Goal: Check status: Check status

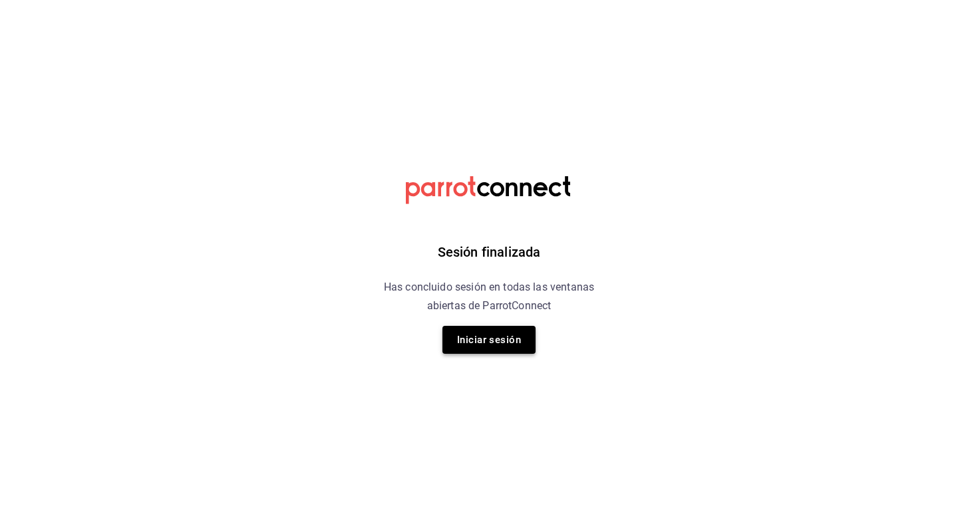
click at [477, 348] on button "Iniciar sesión" at bounding box center [489, 340] width 93 height 28
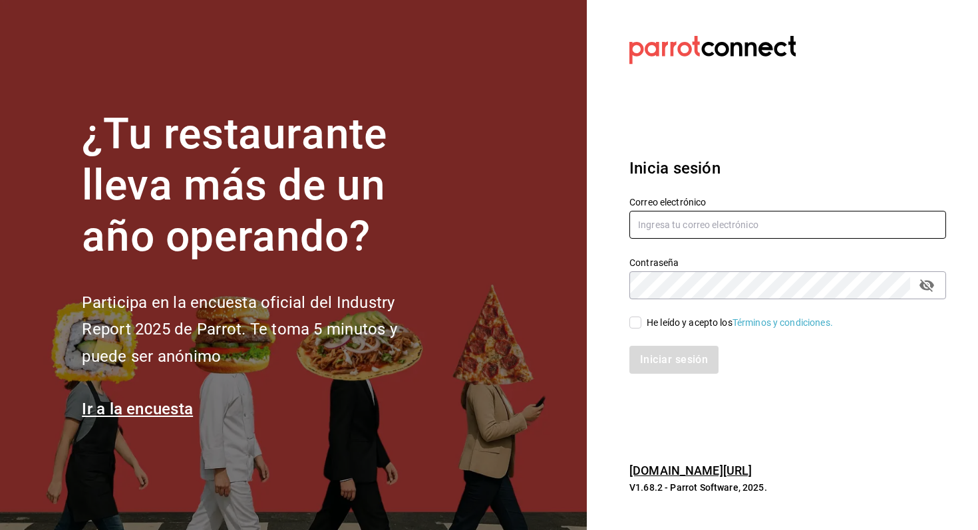
click at [713, 230] on input "text" at bounding box center [788, 225] width 317 height 28
type input "[EMAIL_ADDRESS][DOMAIN_NAME]"
click at [733, 324] on div "He leído y acepto los Términos y condiciones." at bounding box center [740, 323] width 186 height 14
click at [642, 324] on input "He leído y acepto los Términos y condiciones." at bounding box center [636, 323] width 12 height 12
checkbox input "true"
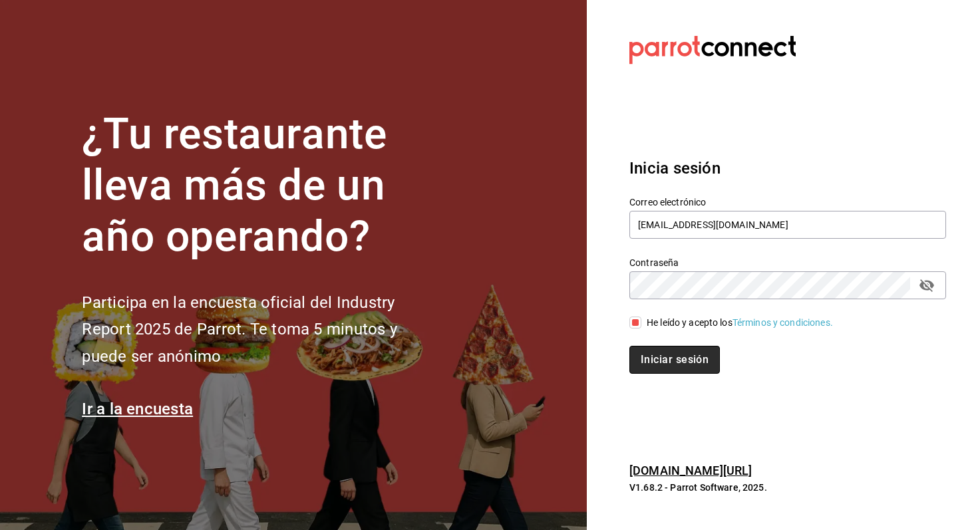
click at [670, 367] on button "Iniciar sesión" at bounding box center [675, 360] width 91 height 28
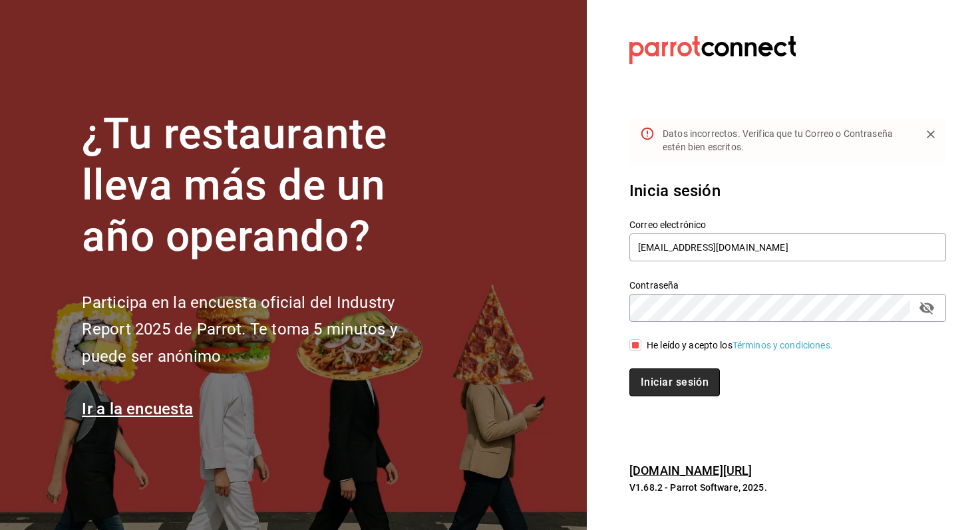
click at [677, 385] on button "Iniciar sesión" at bounding box center [675, 383] width 91 height 28
click at [928, 307] on icon "passwordField" at bounding box center [927, 308] width 16 height 16
click at [677, 371] on button "Iniciar sesión" at bounding box center [675, 383] width 91 height 28
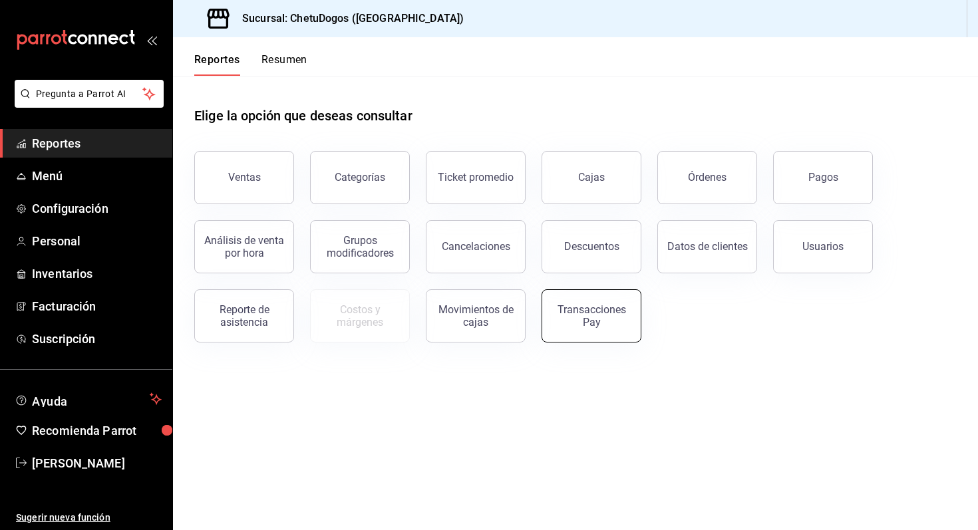
click at [603, 312] on div "Transacciones Pay" at bounding box center [591, 315] width 83 height 25
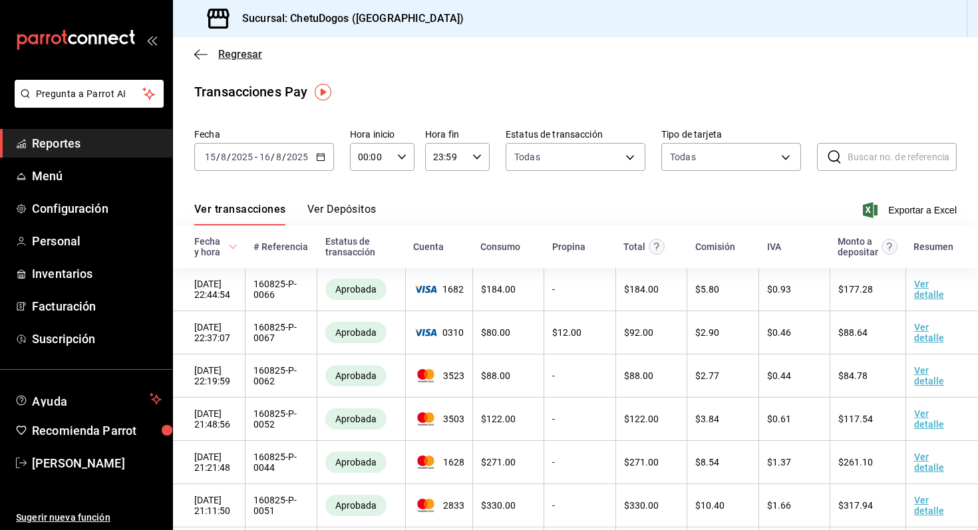
click at [200, 54] on icon "button" at bounding box center [200, 54] width 13 height 1
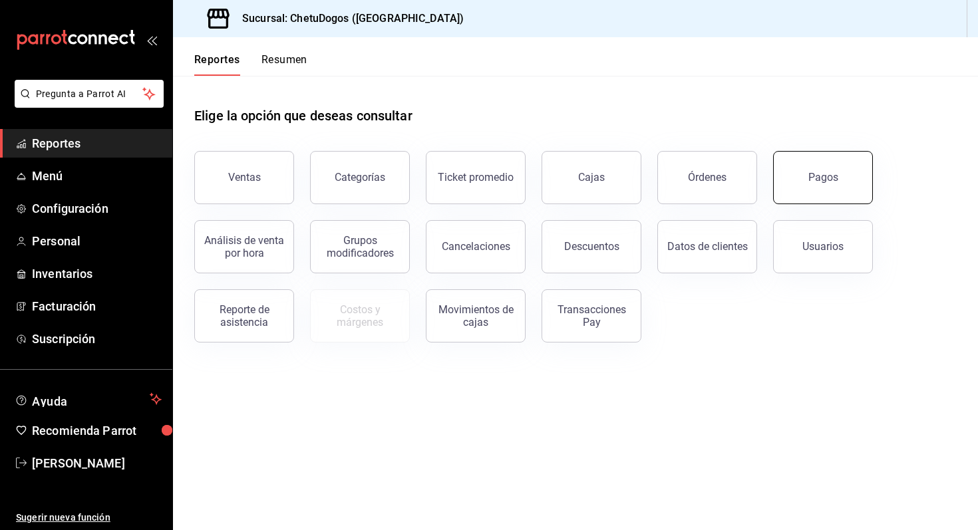
click at [795, 175] on button "Pagos" at bounding box center [823, 177] width 100 height 53
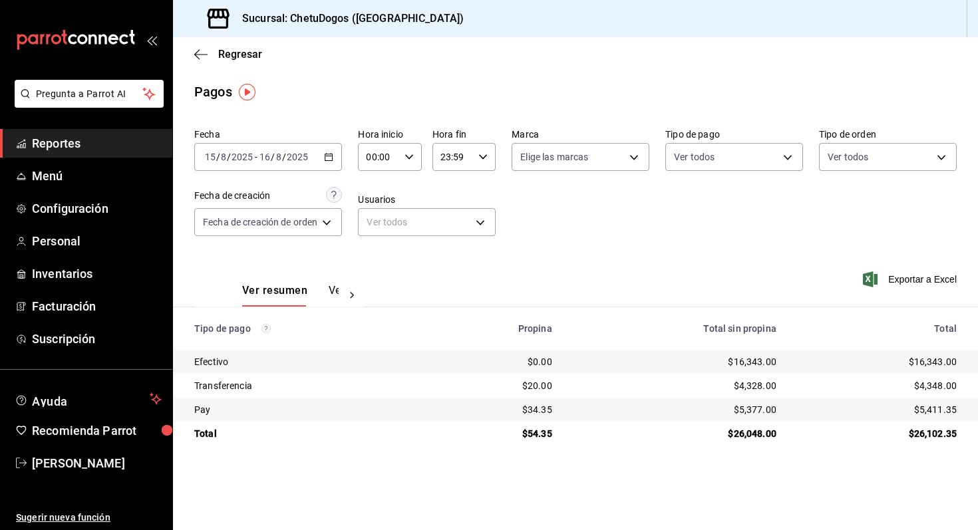
click at [330, 159] on icon "button" at bounding box center [328, 156] width 9 height 9
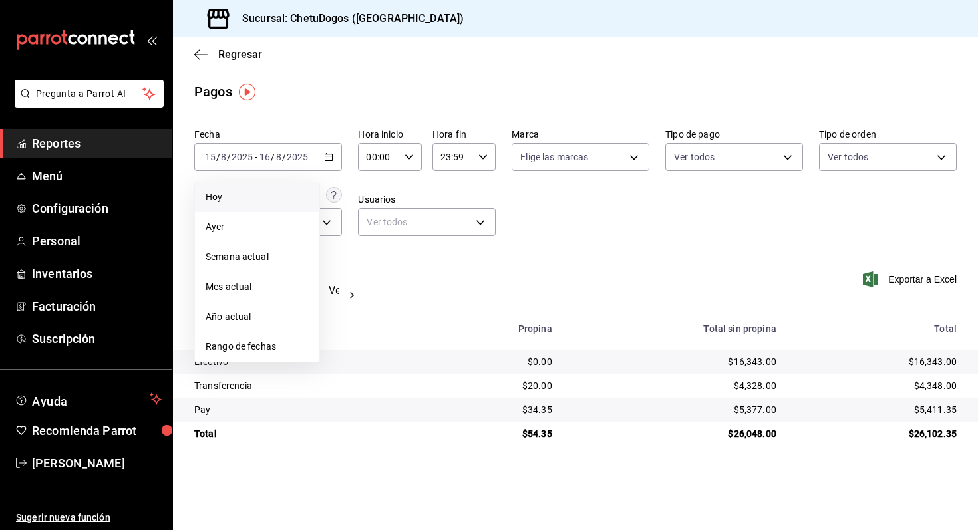
click at [271, 202] on span "Hoy" at bounding box center [257, 197] width 103 height 14
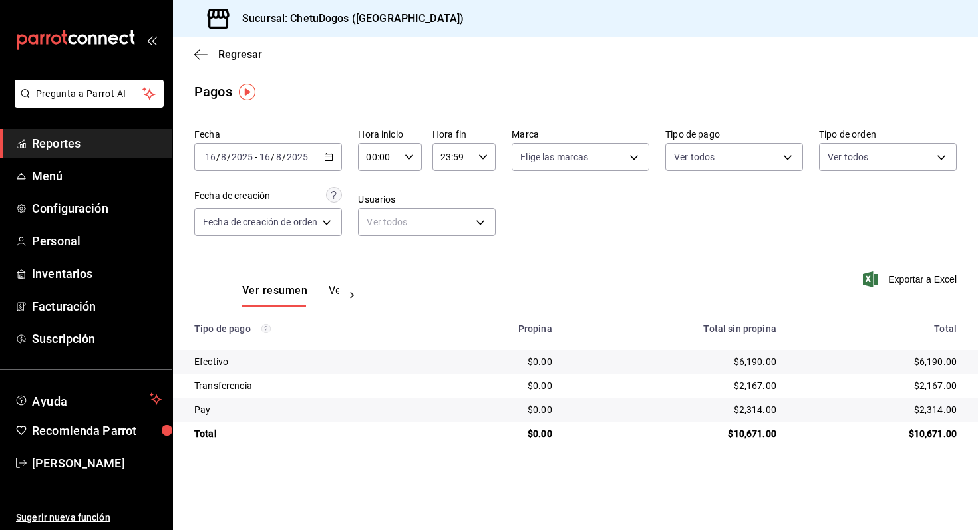
click at [196, 62] on div "Regresar" at bounding box center [575, 54] width 805 height 34
click at [196, 41] on div "Regresar" at bounding box center [575, 54] width 805 height 34
click at [197, 49] on icon "button" at bounding box center [200, 55] width 13 height 12
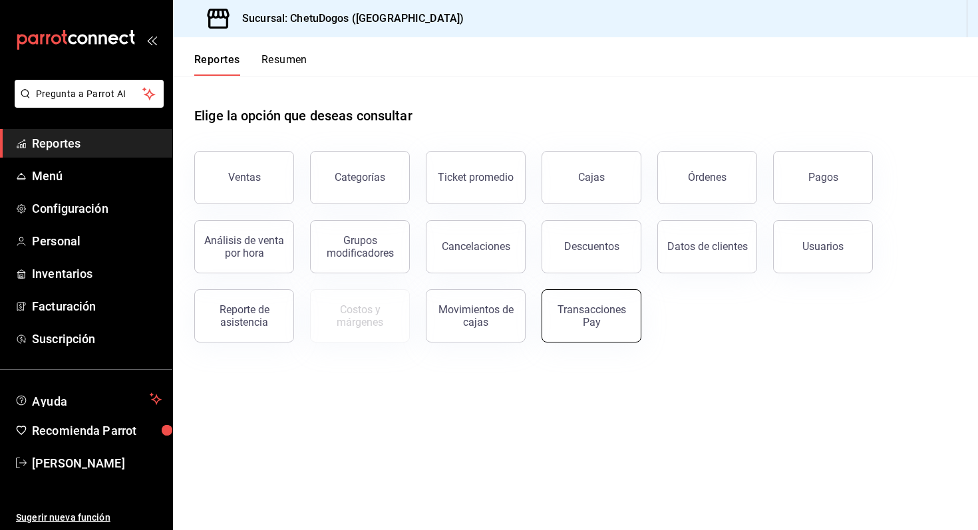
click at [595, 323] on div "Transacciones Pay" at bounding box center [591, 315] width 83 height 25
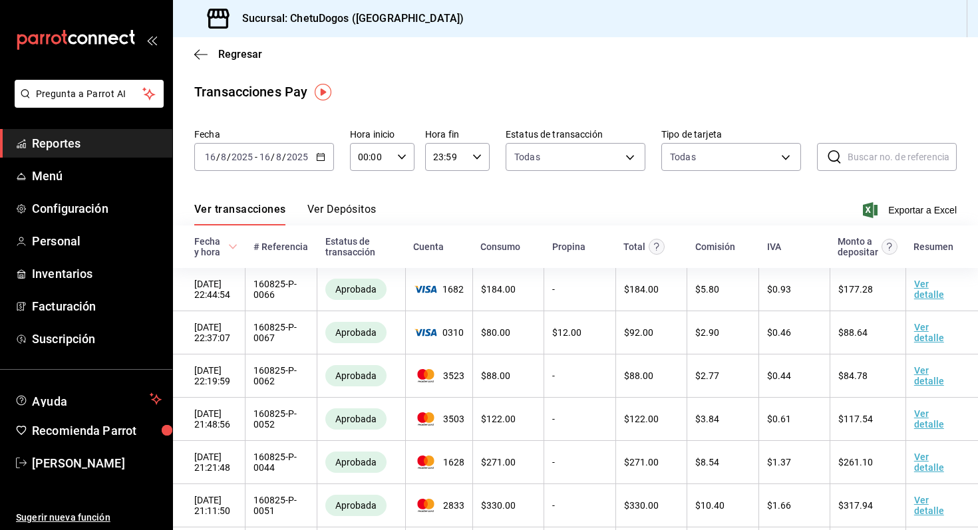
click at [331, 202] on div "Ver transacciones Ver Depósitos Exportar a Excel" at bounding box center [575, 206] width 763 height 39
click at [337, 214] on button "Ver Depósitos" at bounding box center [341, 214] width 69 height 23
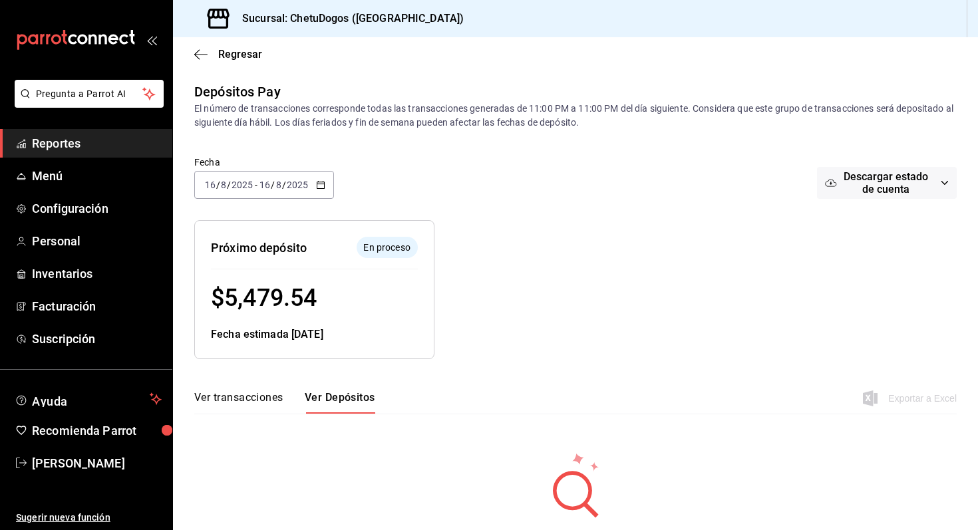
click at [199, 44] on div "Regresar" at bounding box center [575, 54] width 805 height 34
click at [199, 49] on icon "button" at bounding box center [200, 55] width 13 height 12
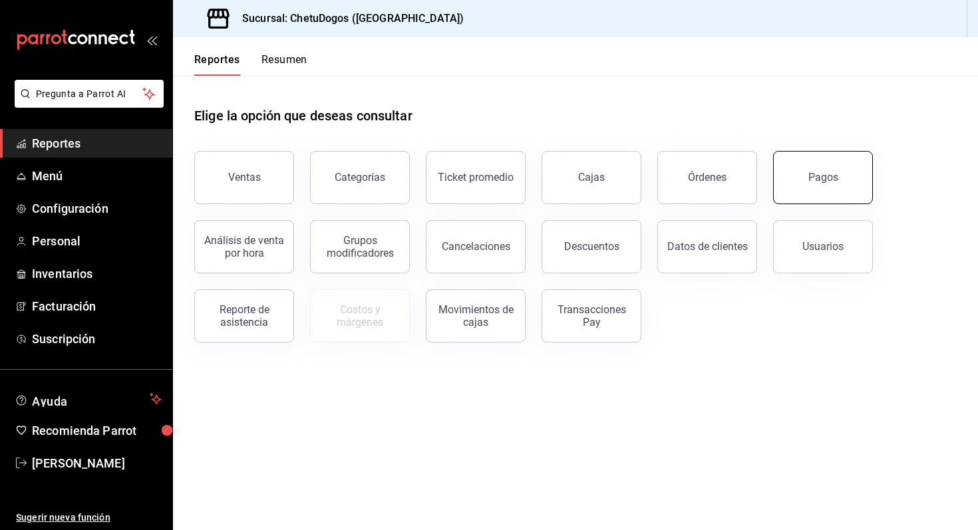
click at [818, 184] on button "Pagos" at bounding box center [823, 177] width 100 height 53
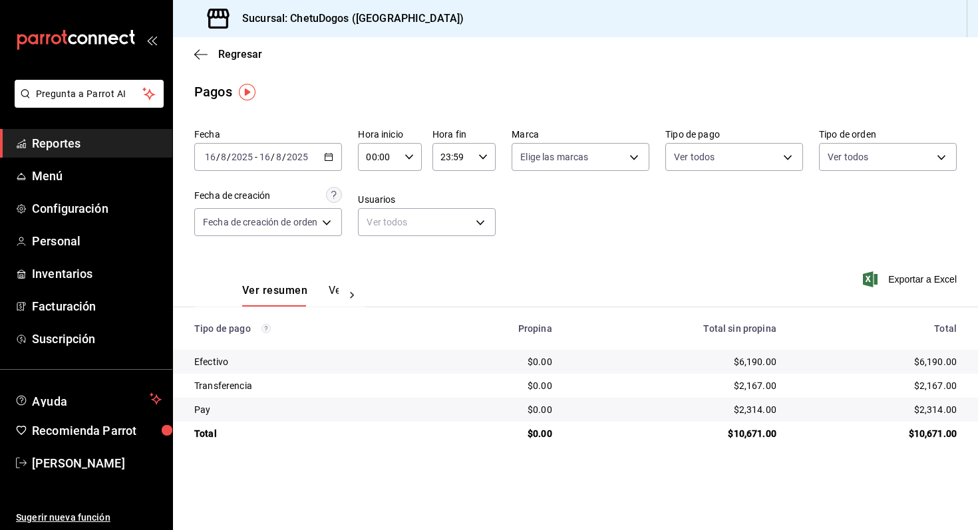
click at [338, 160] on div "2025-08-16 16 / 8 / 2025 - 2025-08-16 16 / 8 / 2025" at bounding box center [268, 157] width 148 height 28
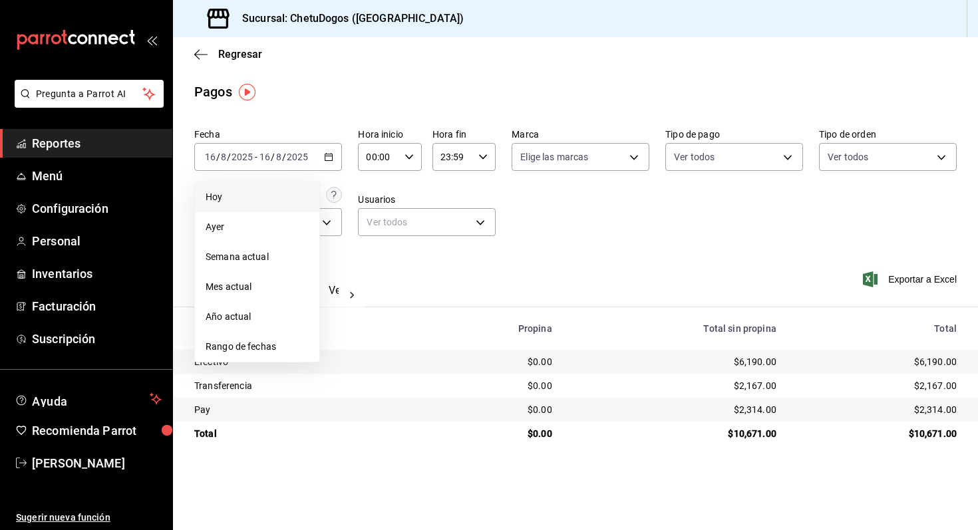
click at [247, 201] on span "Hoy" at bounding box center [257, 197] width 103 height 14
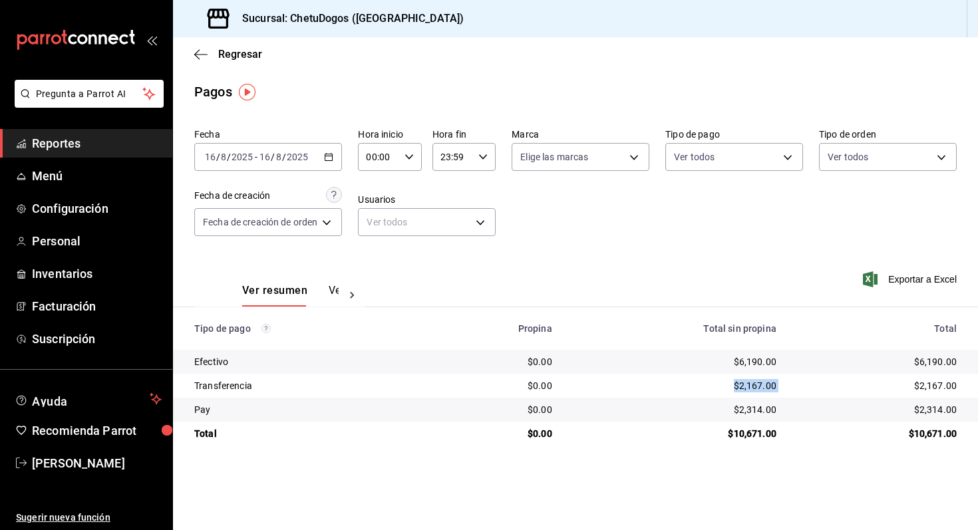
drag, startPoint x: 728, startPoint y: 388, endPoint x: 800, endPoint y: 391, distance: 72.0
click at [800, 391] on tr "Transferencia $0.00 $2,167.00 $2,167.00" at bounding box center [575, 386] width 805 height 24
click at [201, 52] on icon "button" at bounding box center [200, 55] width 13 height 12
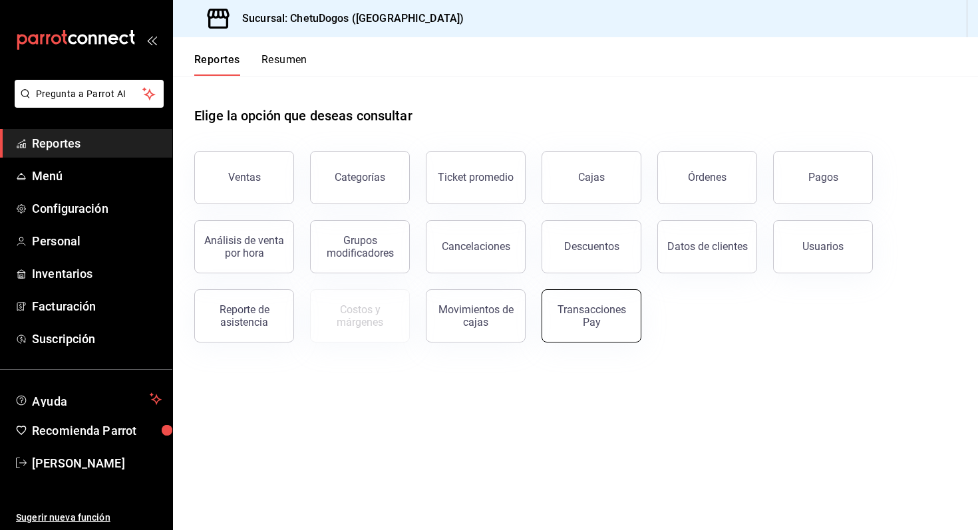
click at [585, 304] on div "Transacciones Pay" at bounding box center [591, 315] width 83 height 25
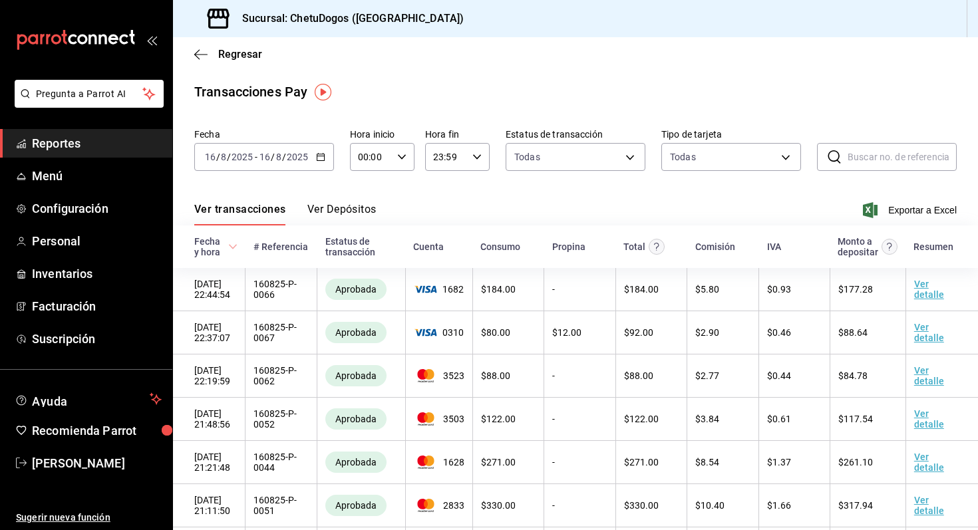
click at [343, 215] on button "Ver Depósitos" at bounding box center [341, 214] width 69 height 23
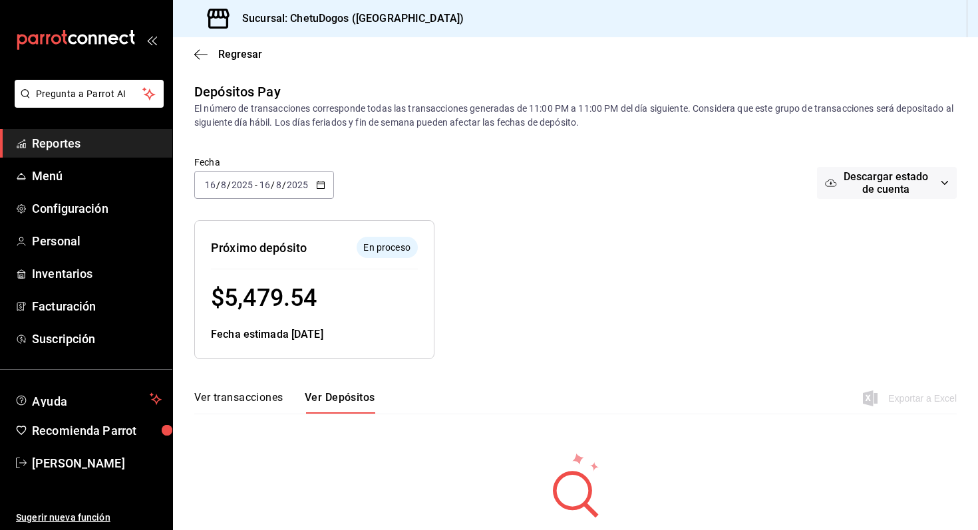
click at [210, 65] on div "Regresar" at bounding box center [575, 54] width 805 height 34
click at [237, 50] on span "Regresar" at bounding box center [240, 54] width 44 height 13
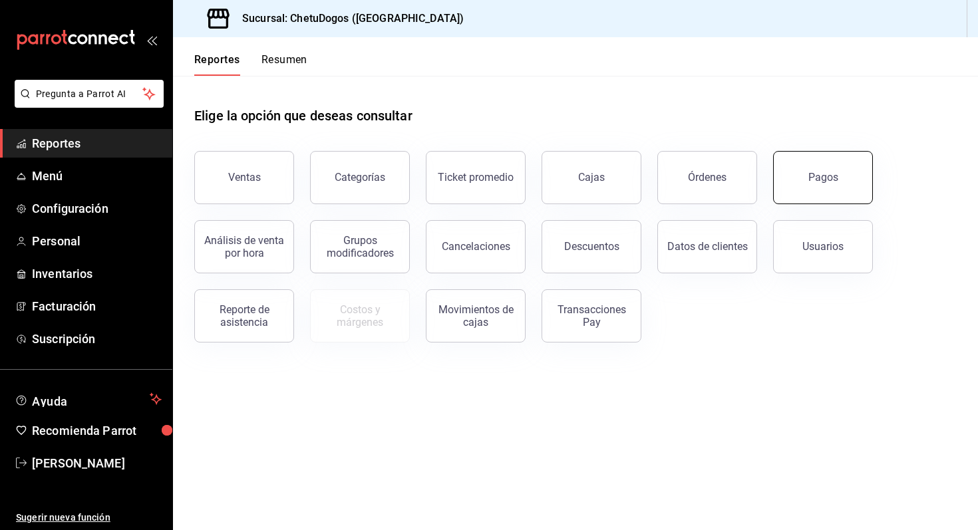
click at [820, 162] on button "Pagos" at bounding box center [823, 177] width 100 height 53
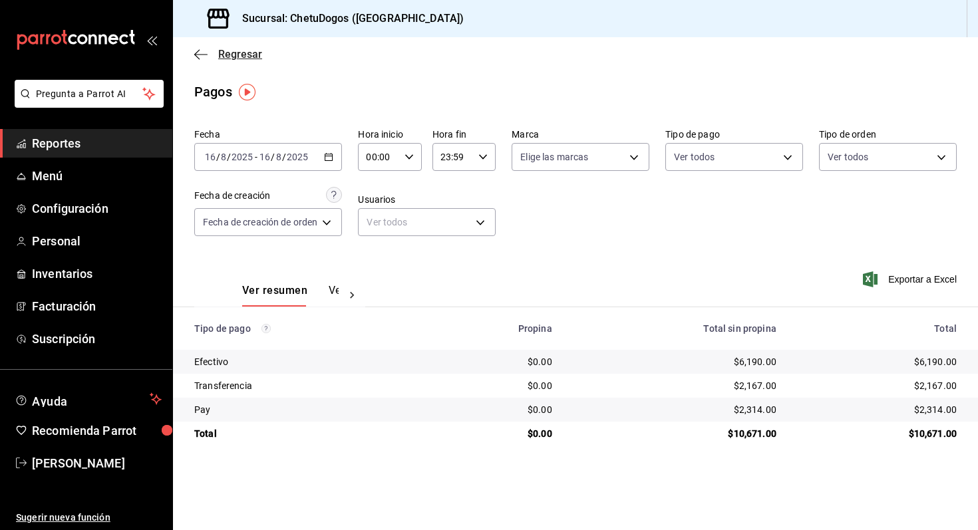
click at [199, 56] on icon "button" at bounding box center [200, 55] width 13 height 12
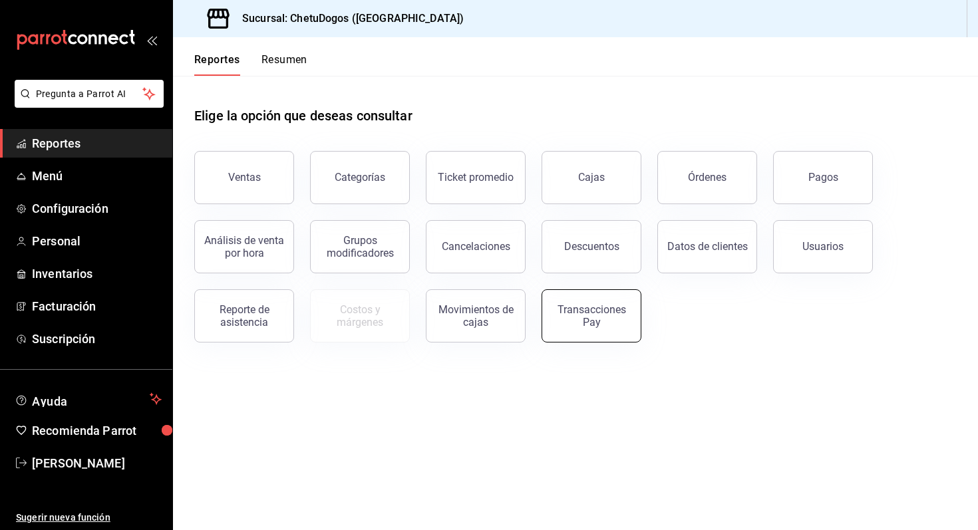
click at [594, 310] on div "Transacciones Pay" at bounding box center [591, 315] width 83 height 25
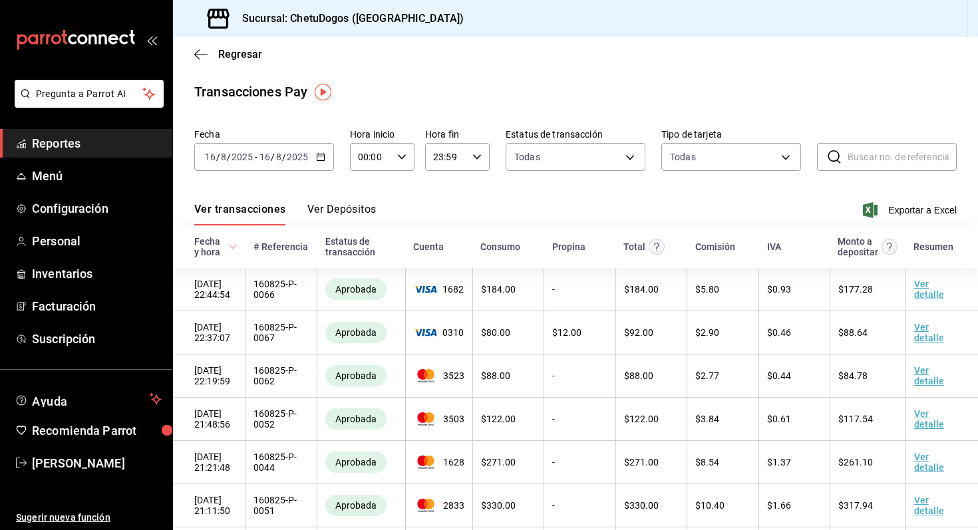
click at [348, 218] on button "Ver Depósitos" at bounding box center [341, 214] width 69 height 23
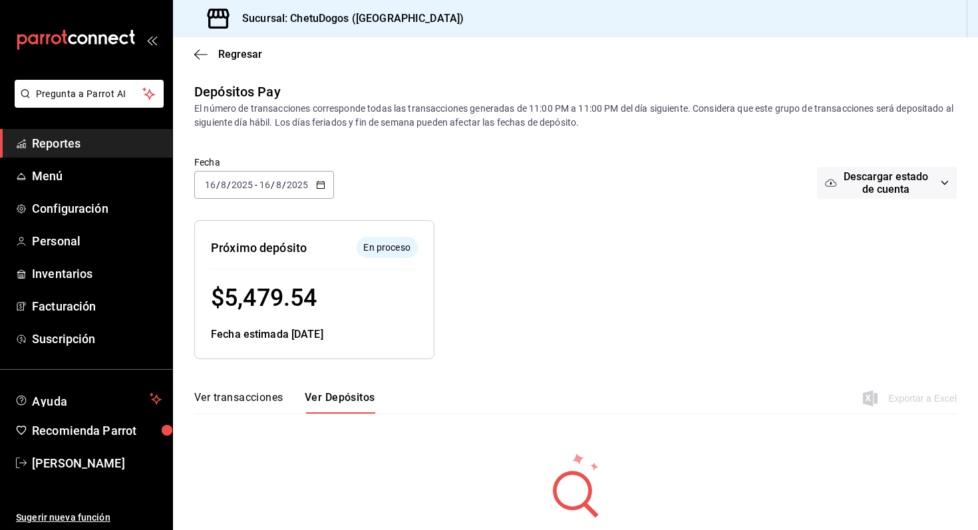
click at [192, 45] on div "Regresar" at bounding box center [575, 54] width 805 height 34
click at [201, 55] on icon "button" at bounding box center [200, 55] width 13 height 12
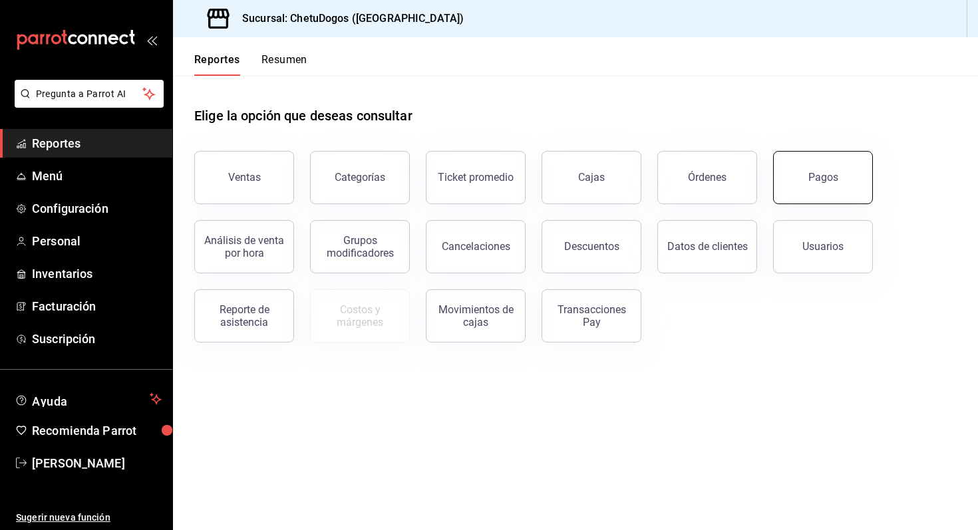
click at [781, 192] on button "Pagos" at bounding box center [823, 177] width 100 height 53
